Goal: Information Seeking & Learning: Learn about a topic

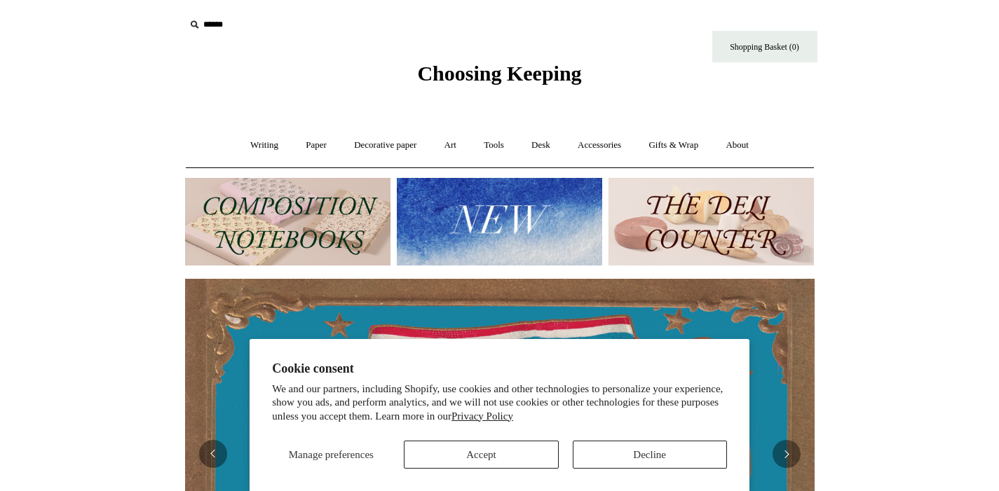
scroll to position [89, 0]
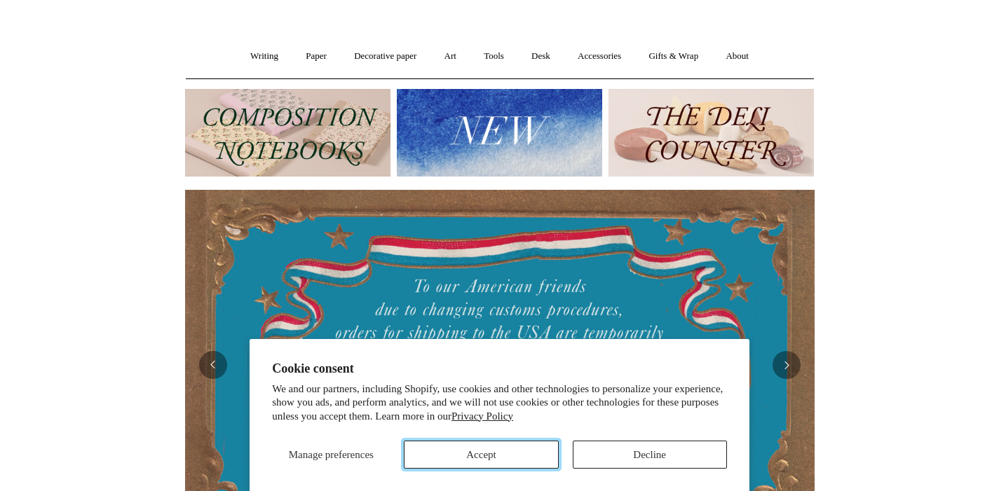
click at [504, 450] on button "Accept" at bounding box center [481, 455] width 154 height 28
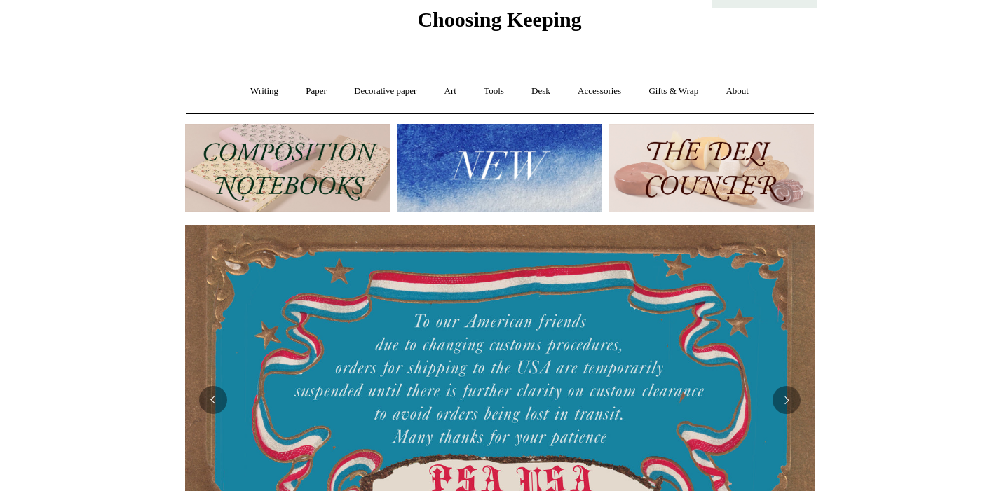
scroll to position [0, 0]
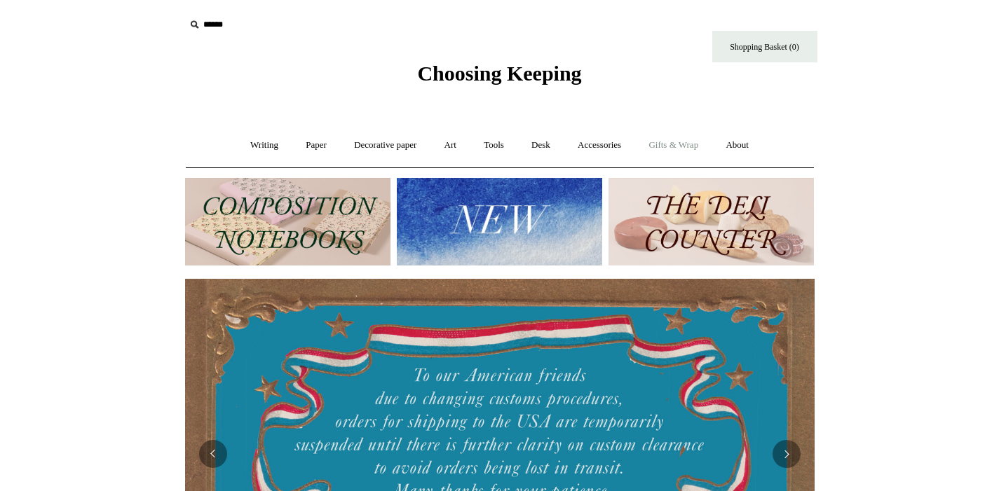
click at [709, 144] on link "Gifts & Wrap +" at bounding box center [673, 145] width 75 height 37
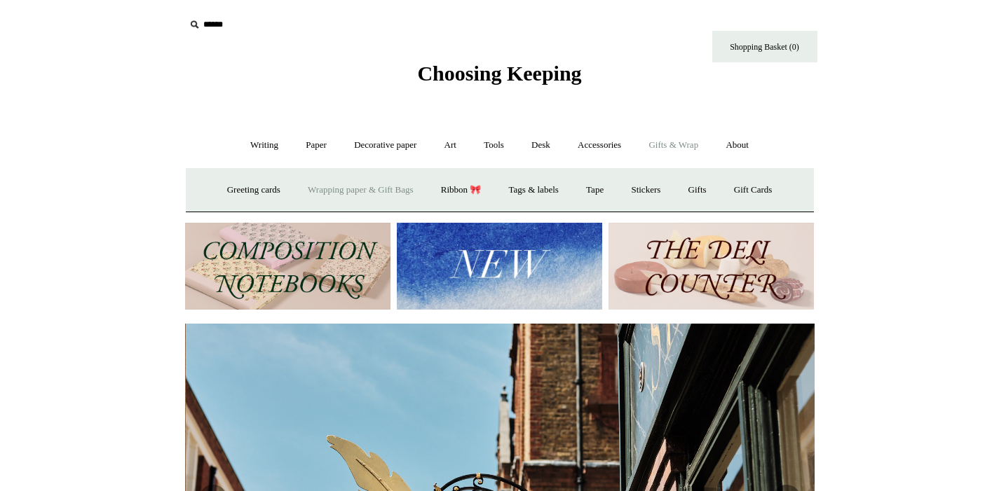
scroll to position [0, 629]
click at [707, 192] on link "Gifts +" at bounding box center [697, 190] width 43 height 37
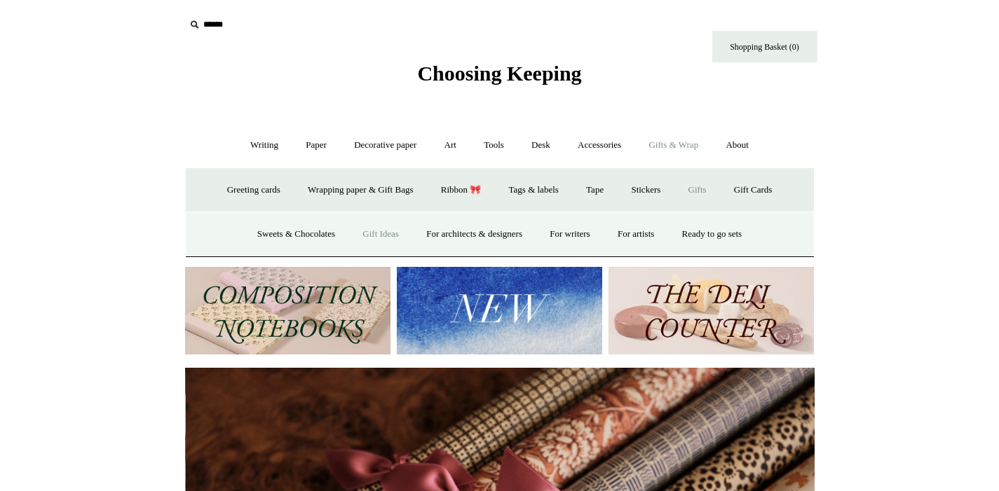
scroll to position [0, 1259]
click at [385, 239] on link "Gift Ideas" at bounding box center [381, 234] width 62 height 37
